Goal: Register for event/course

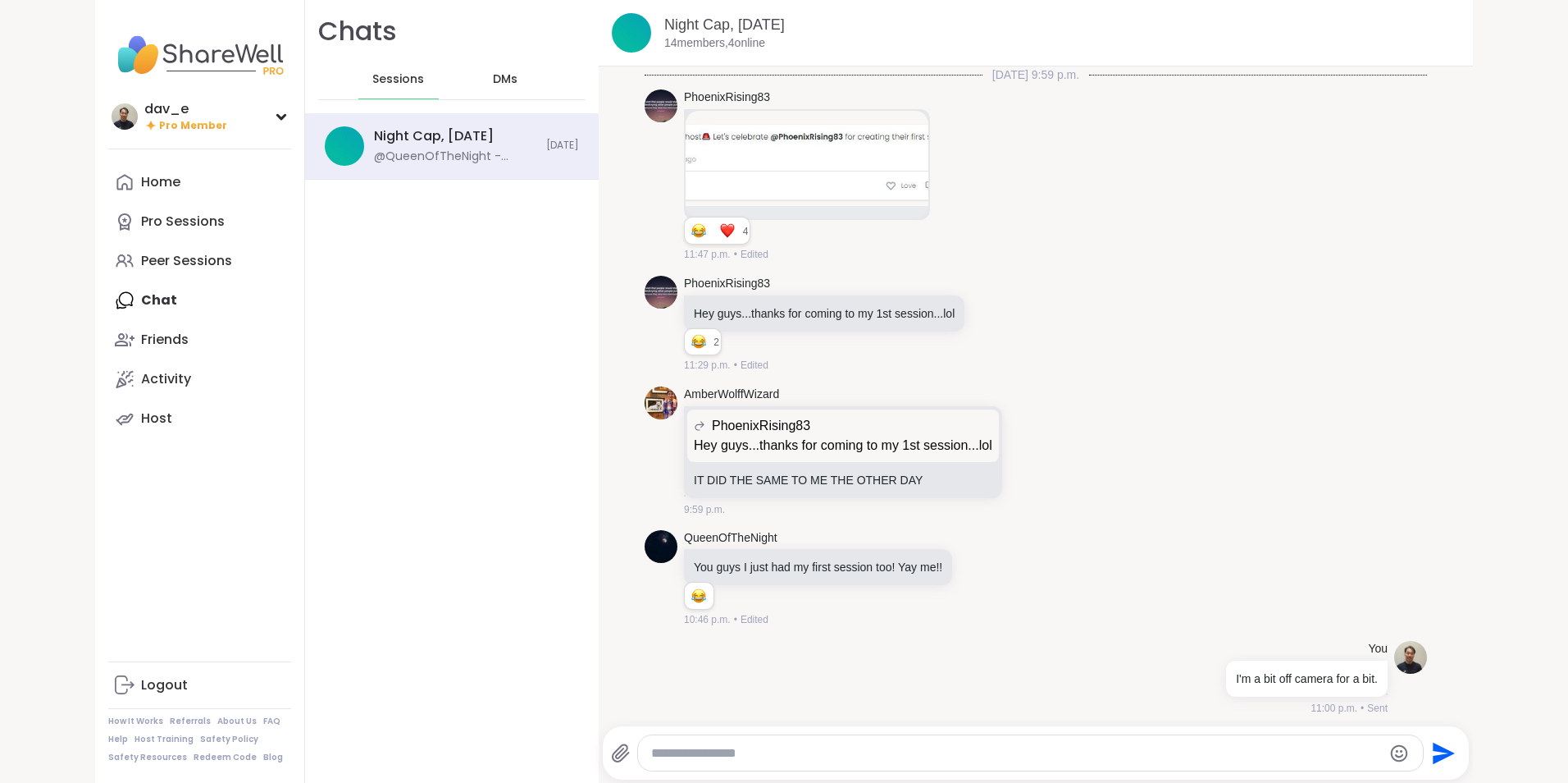
scroll to position [5248, 0]
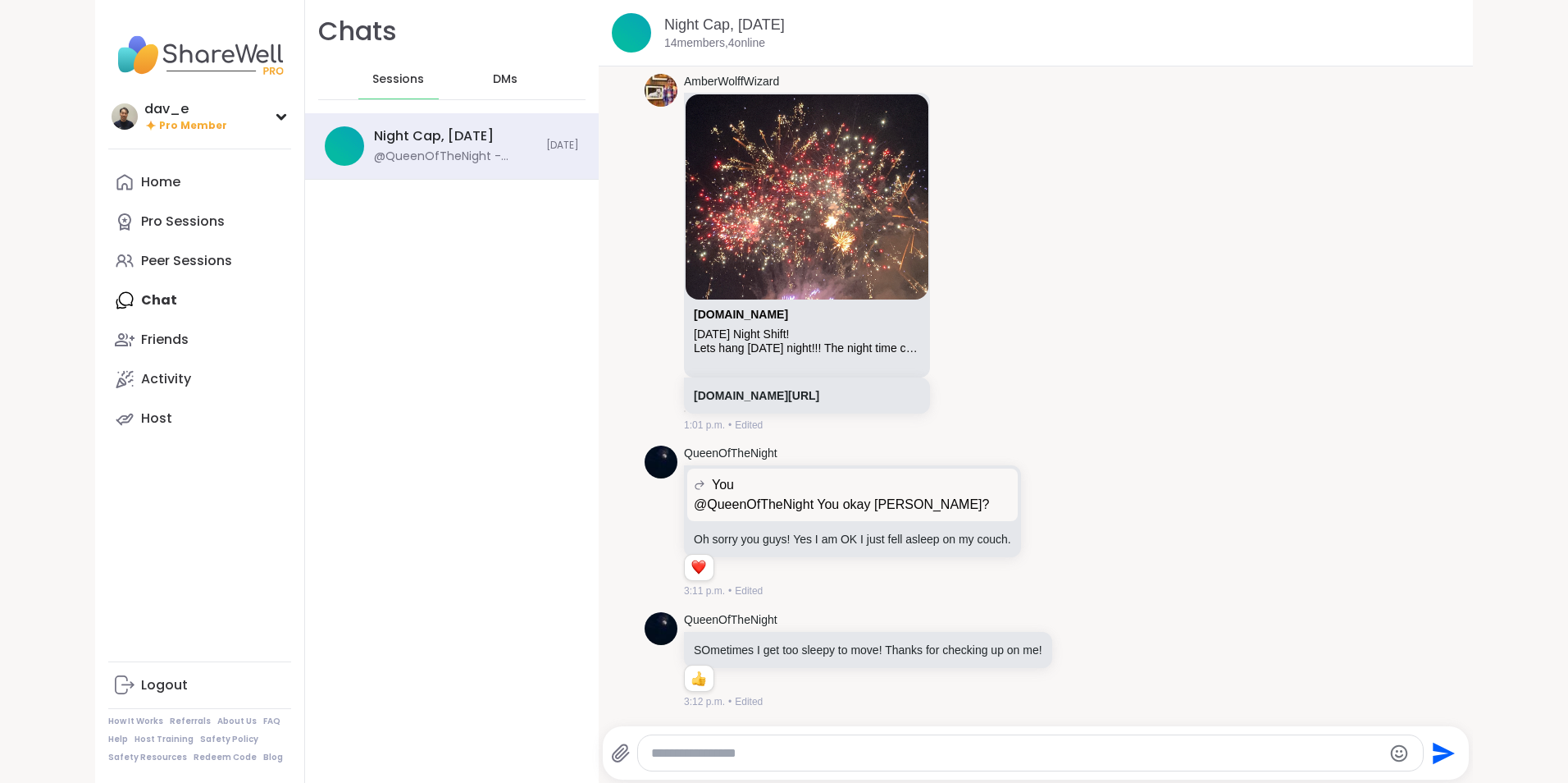
click at [480, 141] on div "Night Cap, [DATE]" at bounding box center [433, 136] width 119 height 18
click at [697, 571] on div "Reactions: love" at bounding box center [698, 567] width 15 height 15
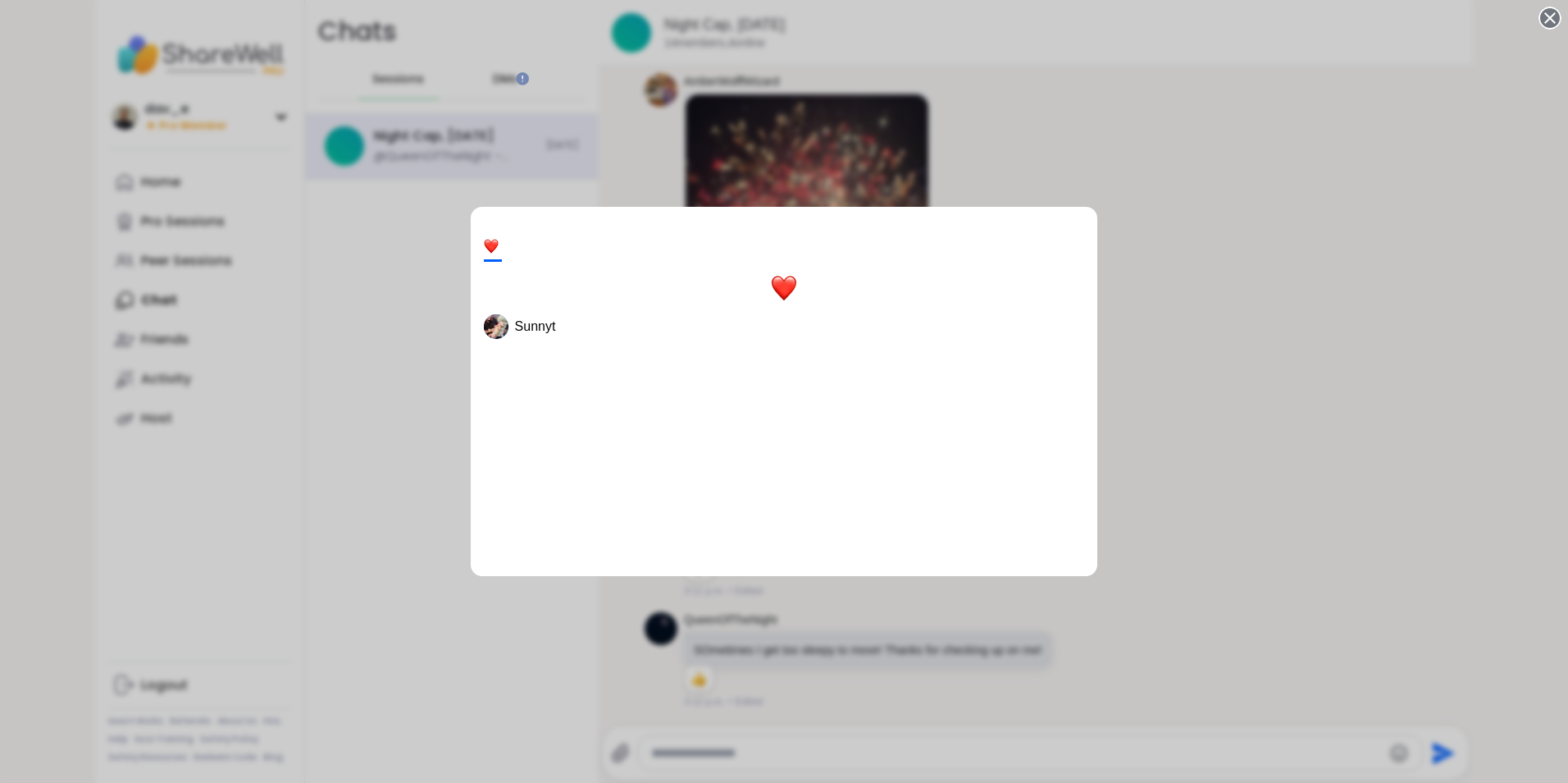
click at [1214, 313] on div "1 Sunnyt" at bounding box center [784, 392] width 1568 height 783
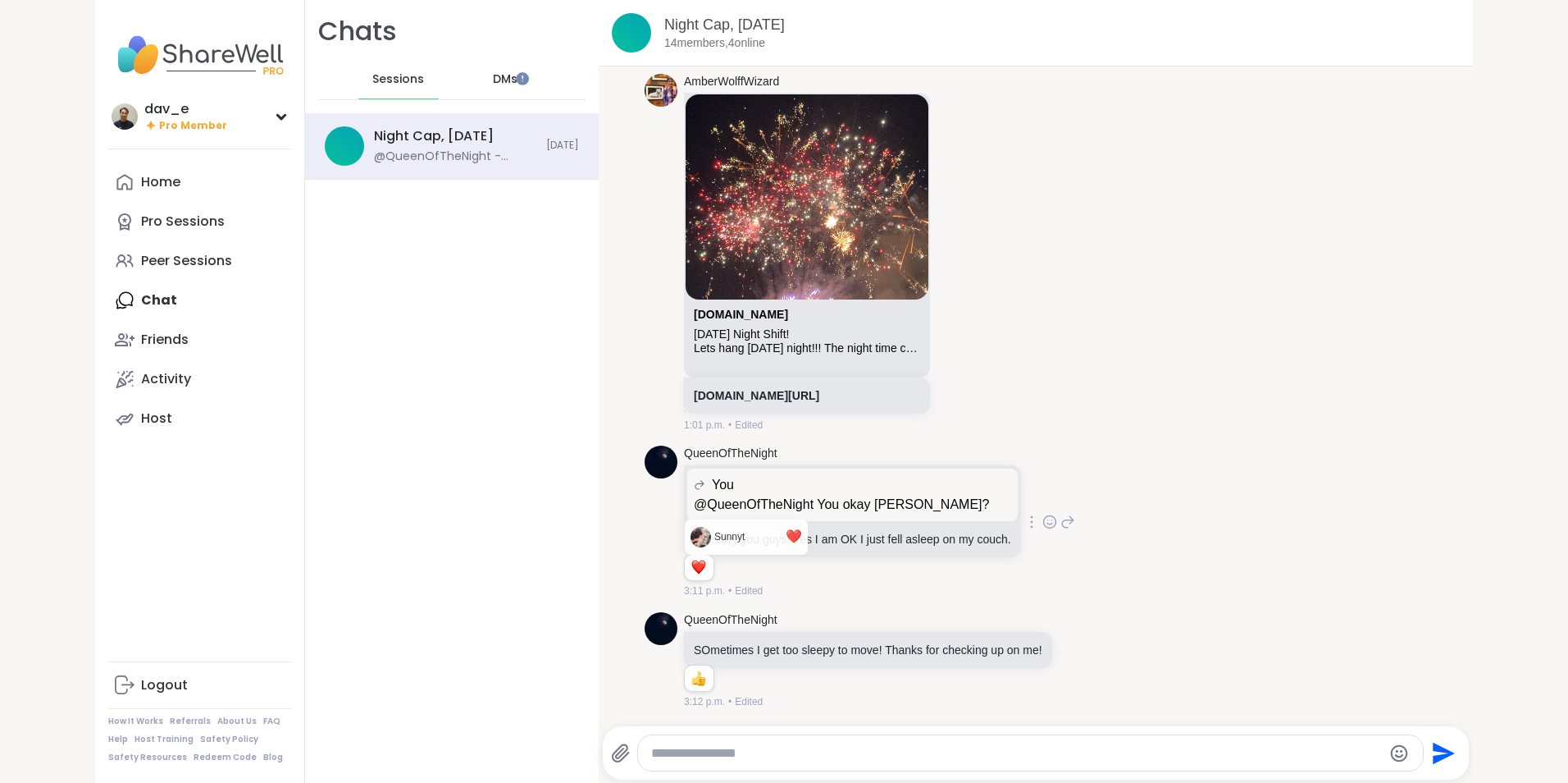
click at [1042, 522] on icon at bounding box center [1049, 522] width 15 height 17
click at [884, 493] on button "Select Reaction: Thumbs up" at bounding box center [883, 496] width 33 height 33
click at [34, 385] on div "dav_e Pro Member dav_e Pro Member Profile Membership Settings Help Home Pro Ses…" at bounding box center [784, 392] width 1568 height 783
click at [485, 64] on div "DMs" at bounding box center [506, 79] width 80 height 39
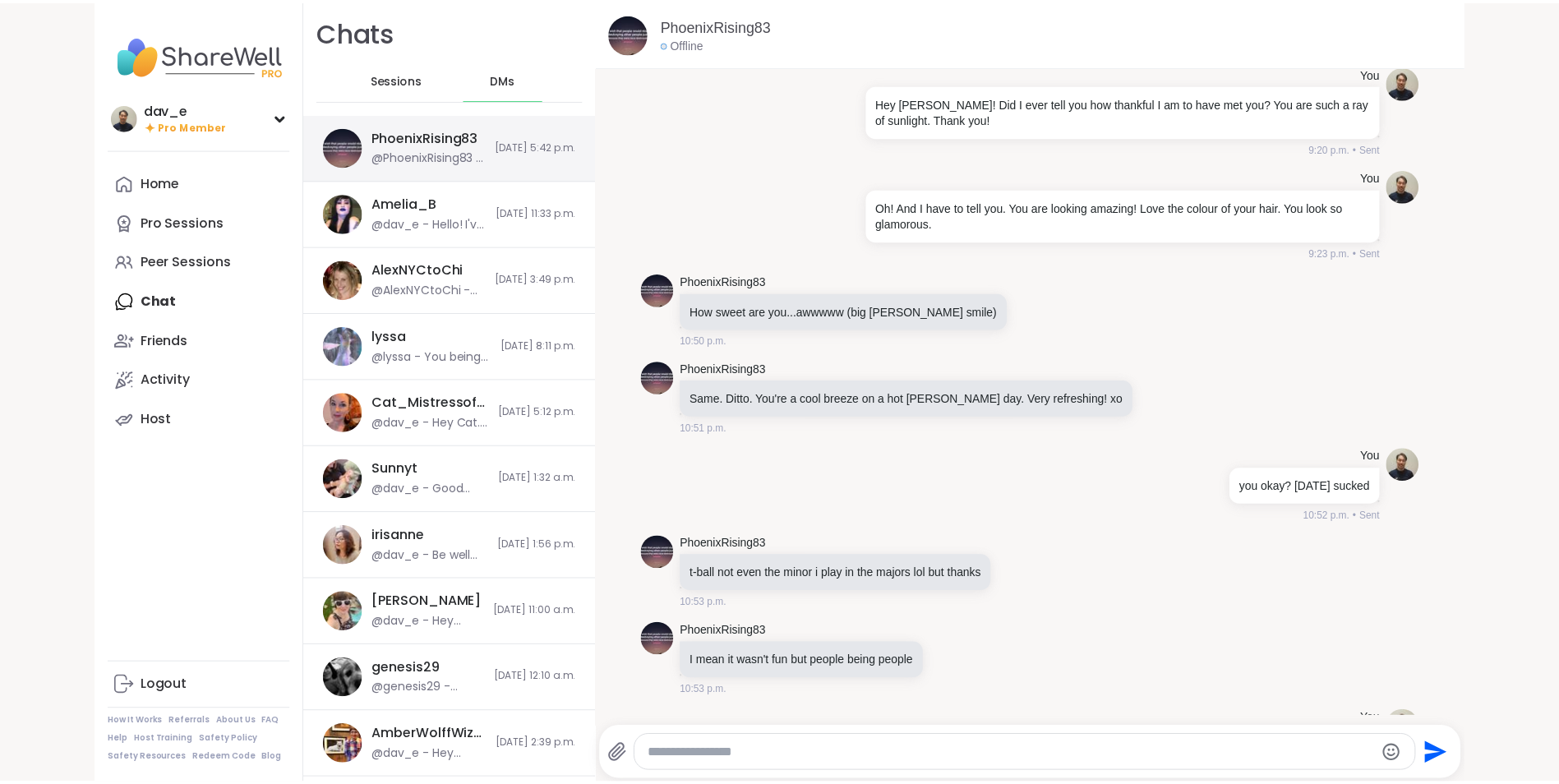
scroll to position [11618, 0]
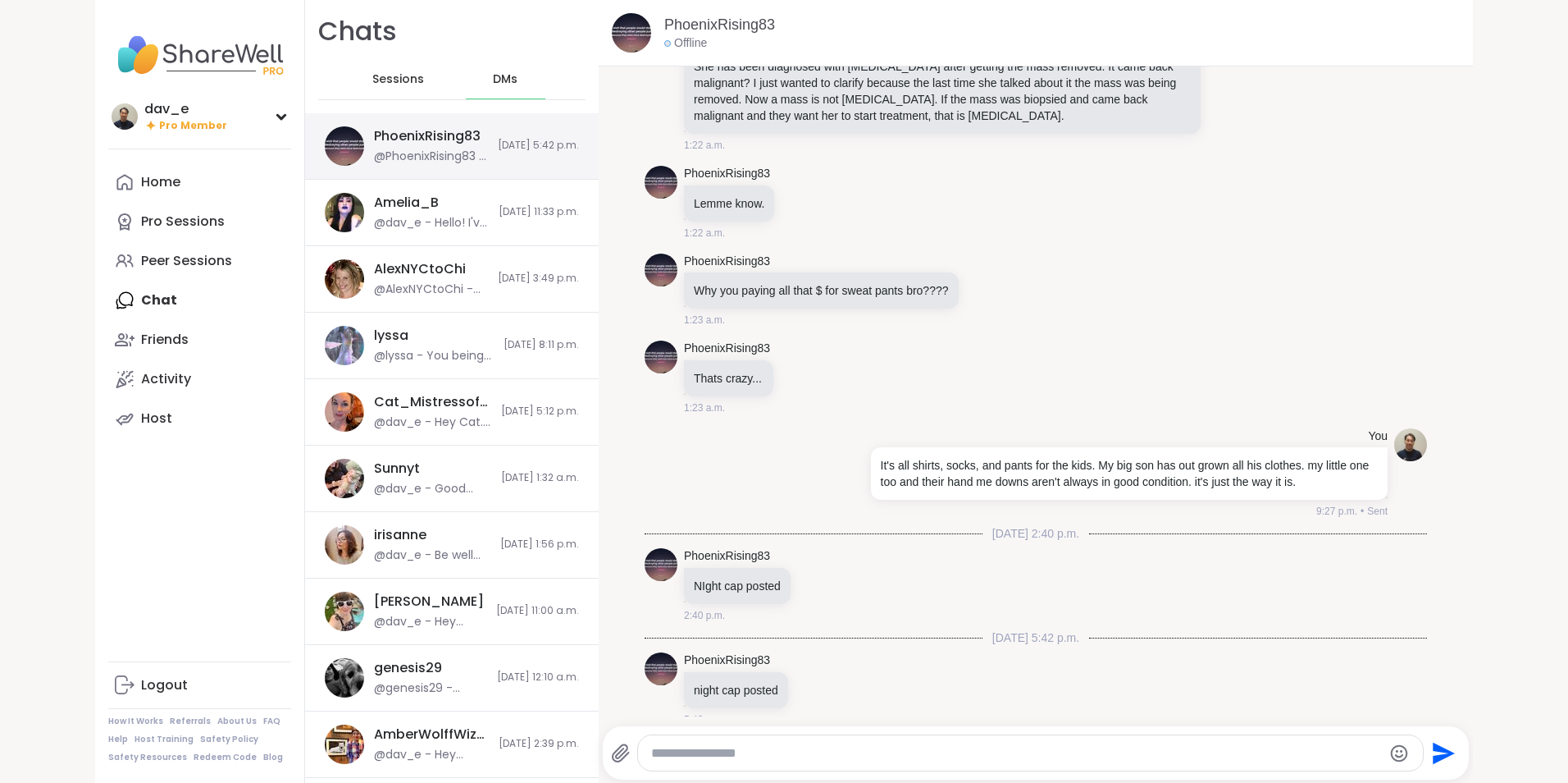
click at [510, 152] on span "[DATE] 5:42 p.m." at bounding box center [538, 146] width 81 height 14
click at [175, 252] on div "Peer Sessions" at bounding box center [186, 260] width 91 height 18
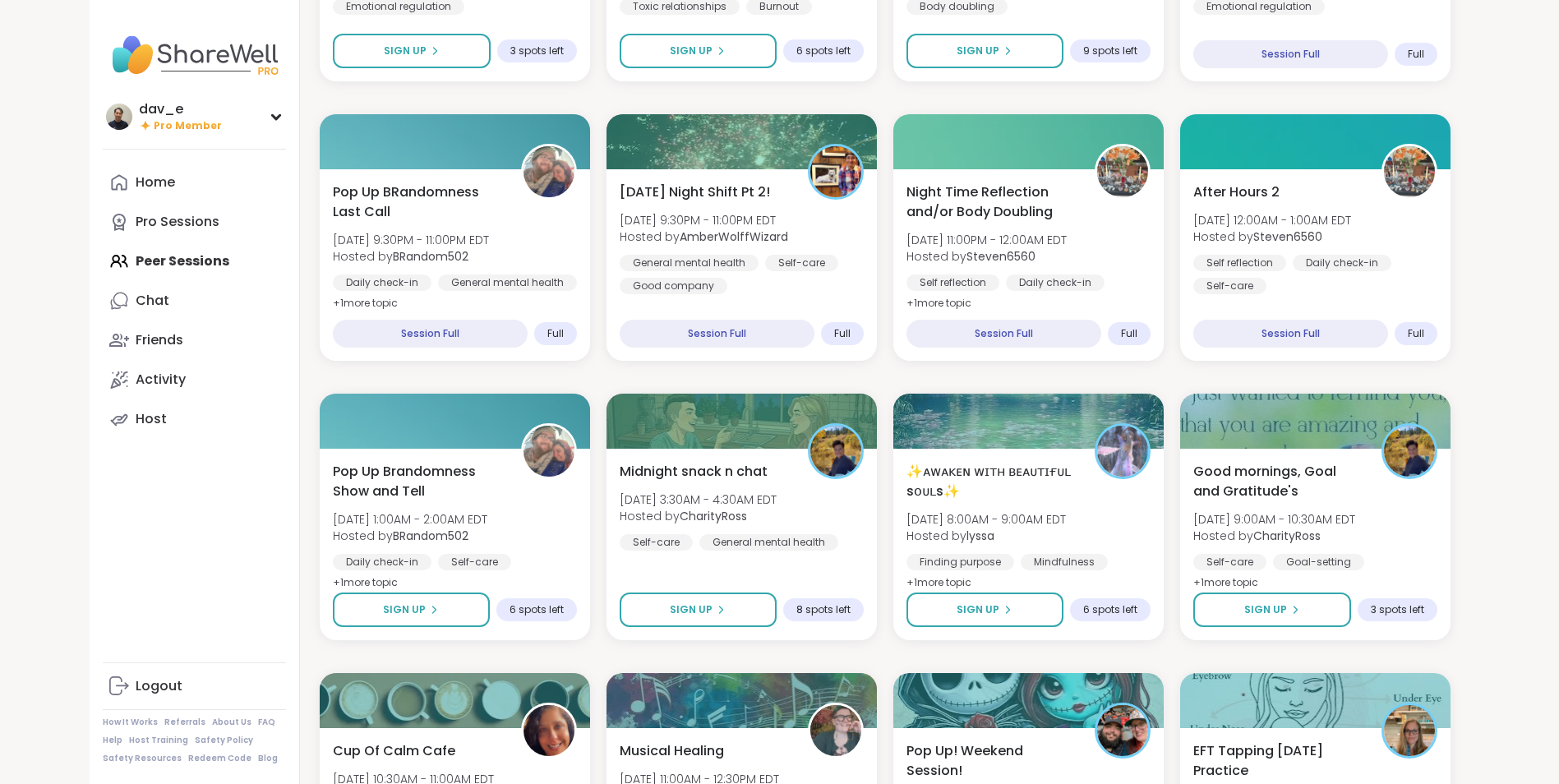
scroll to position [986, 0]
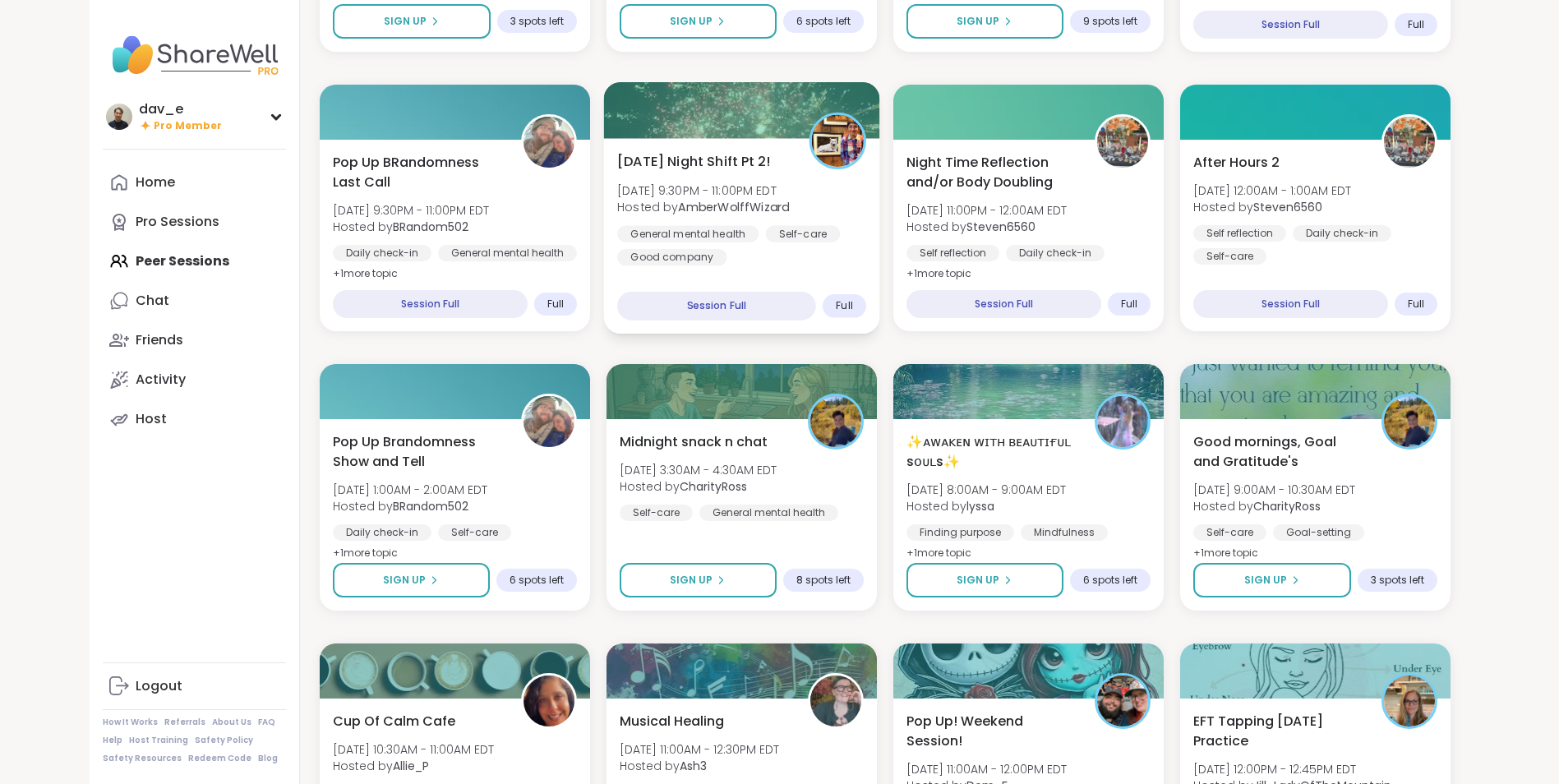
click at [699, 194] on span "[DATE] 9:30PM - 11:00PM EDT" at bounding box center [703, 189] width 172 height 17
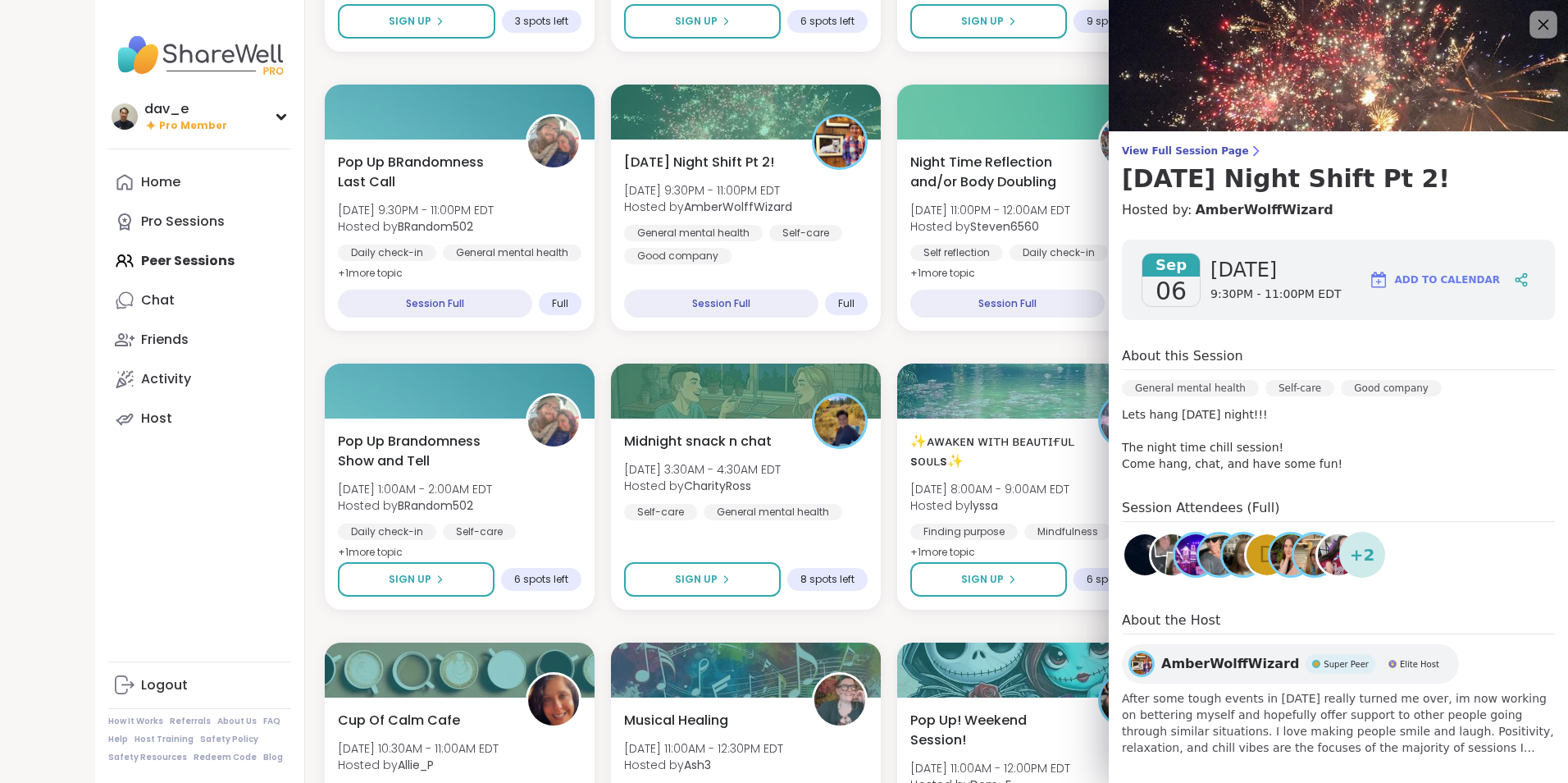
click at [1533, 28] on icon at bounding box center [1543, 23] width 21 height 21
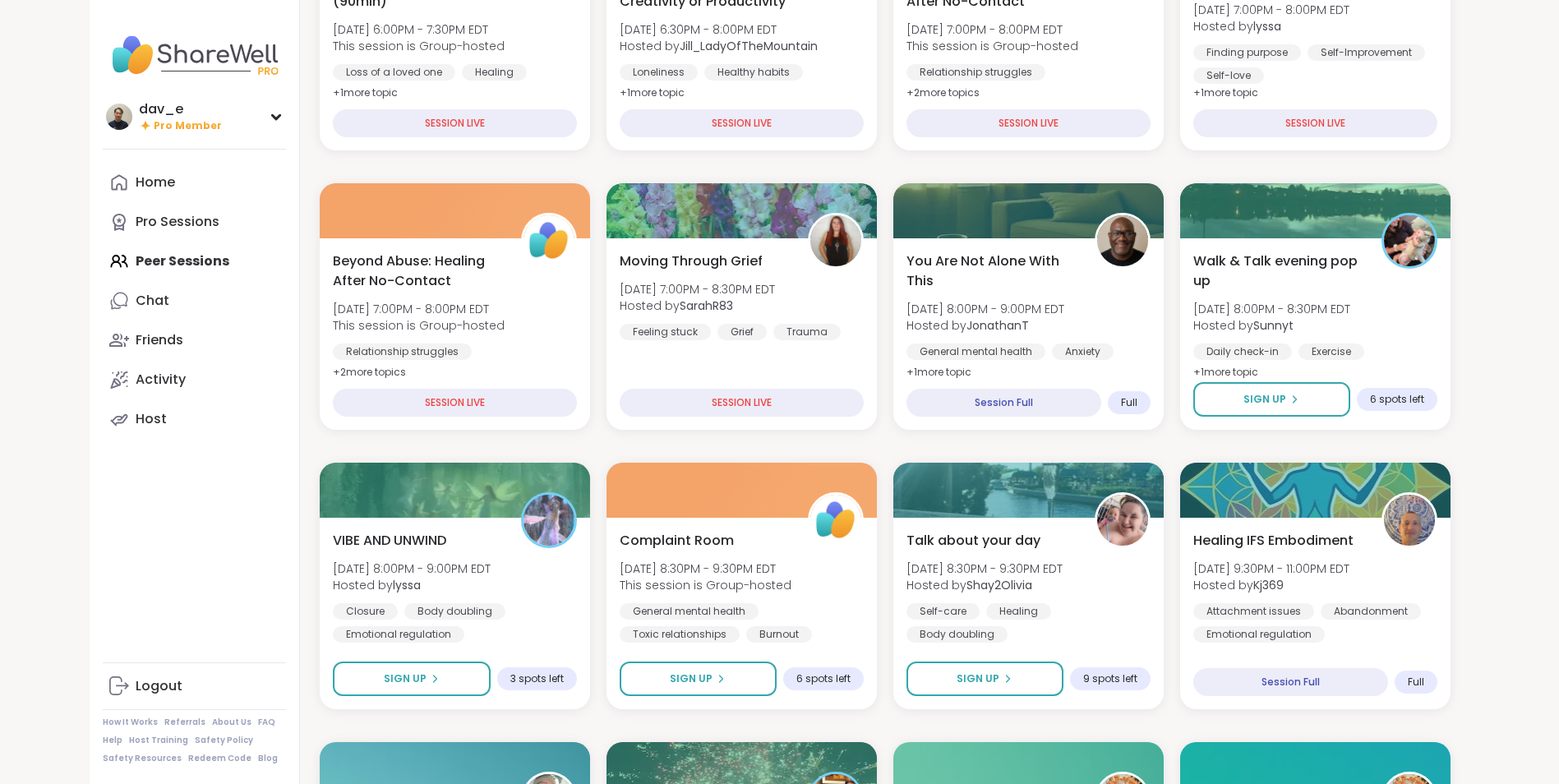
scroll to position [0, 0]
